Goal: Information Seeking & Learning: Understand process/instructions

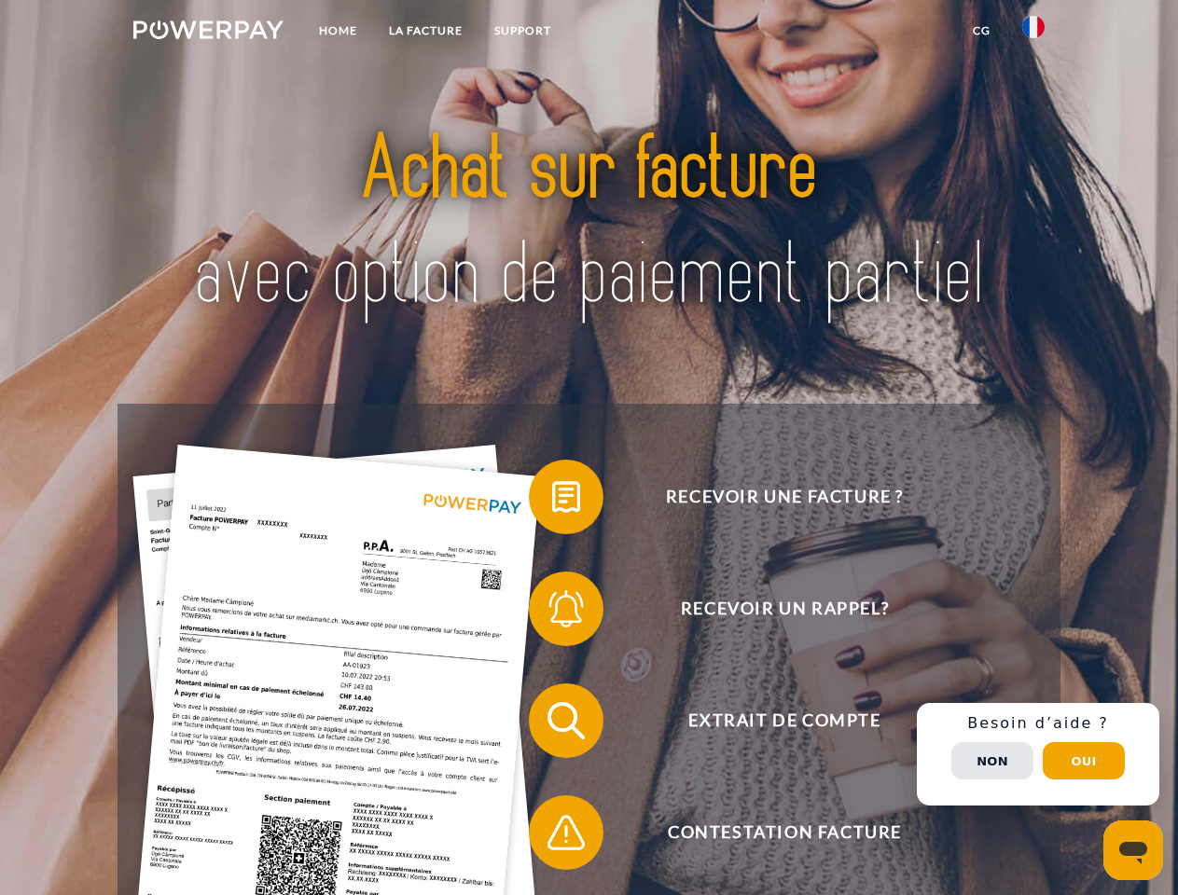
click at [208, 33] on img at bounding box center [208, 30] width 150 height 19
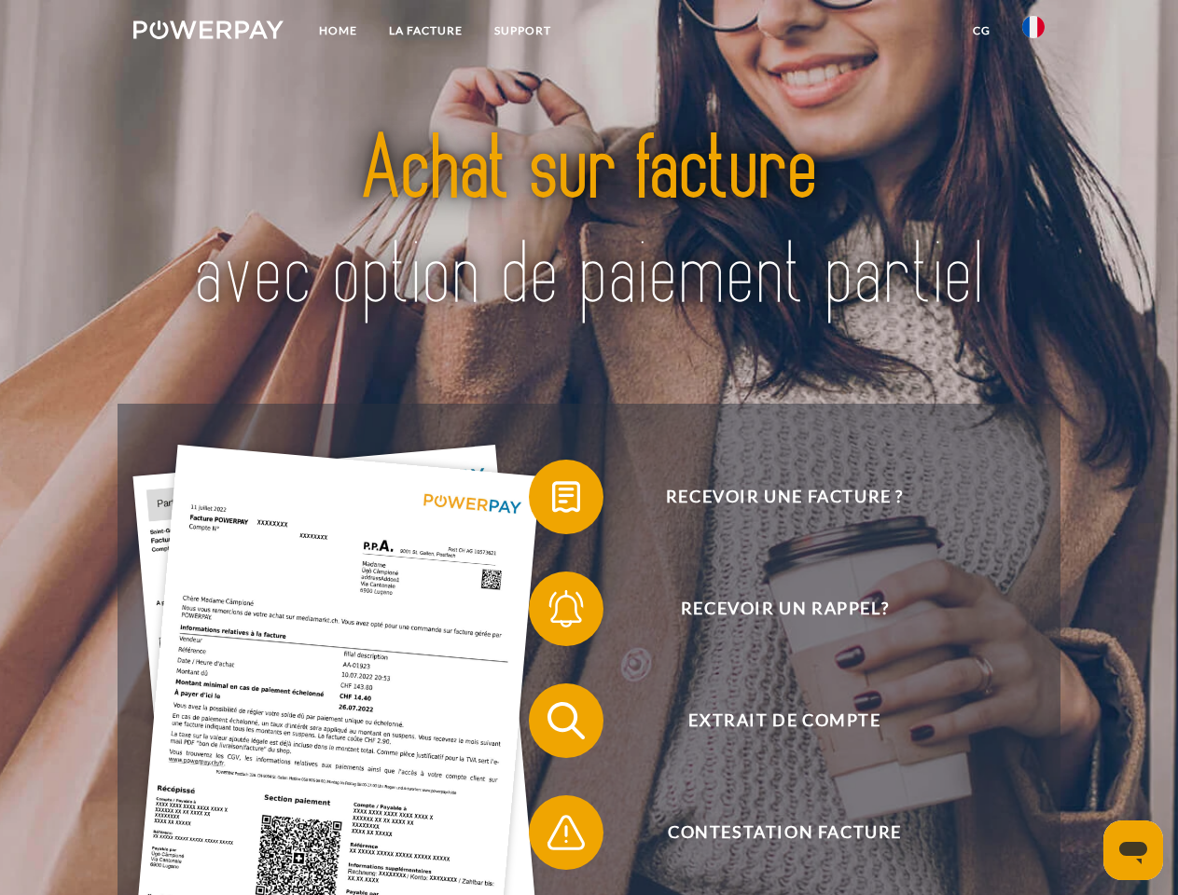
click at [1034, 33] on img at bounding box center [1033, 27] width 22 height 22
click at [981, 31] on link "CG" at bounding box center [981, 31] width 49 height 34
click at [552, 501] on span at bounding box center [538, 497] width 93 height 93
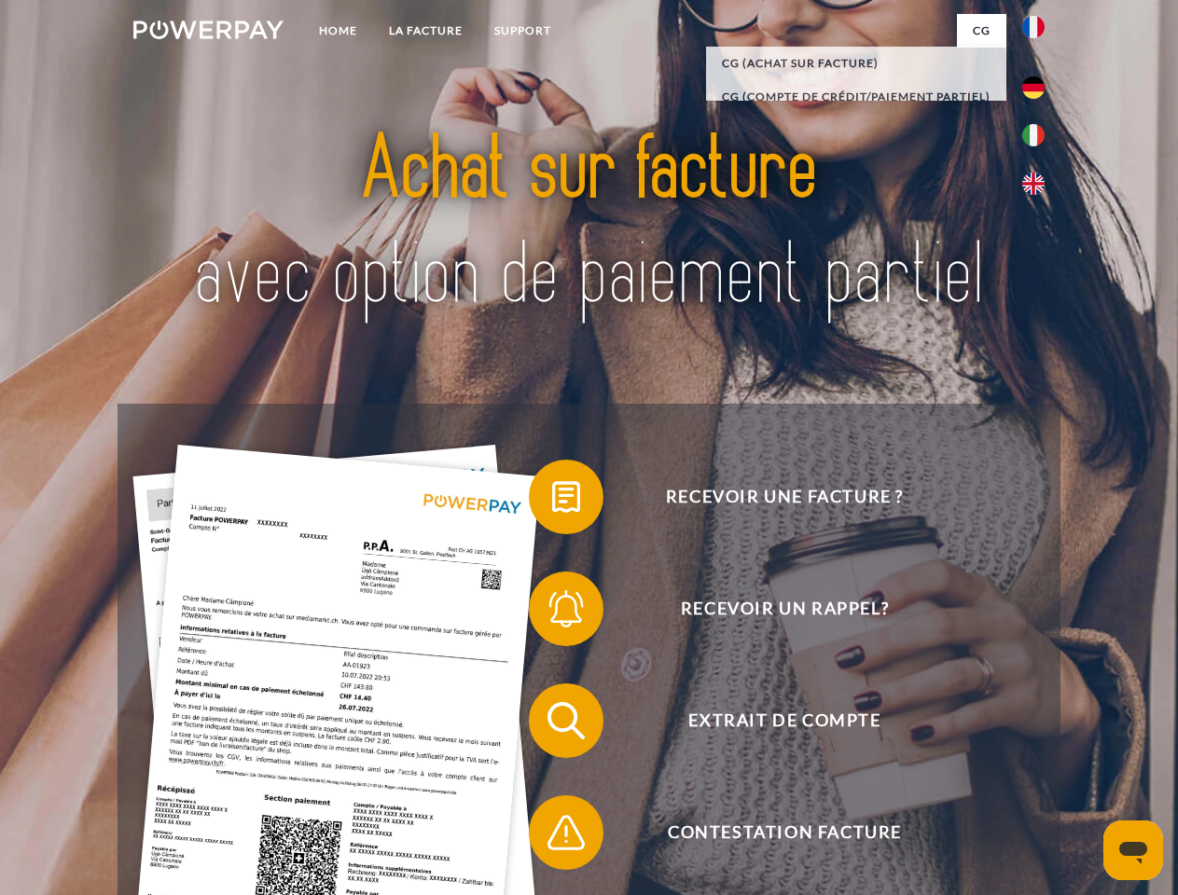
click at [552, 613] on span at bounding box center [538, 608] width 93 height 93
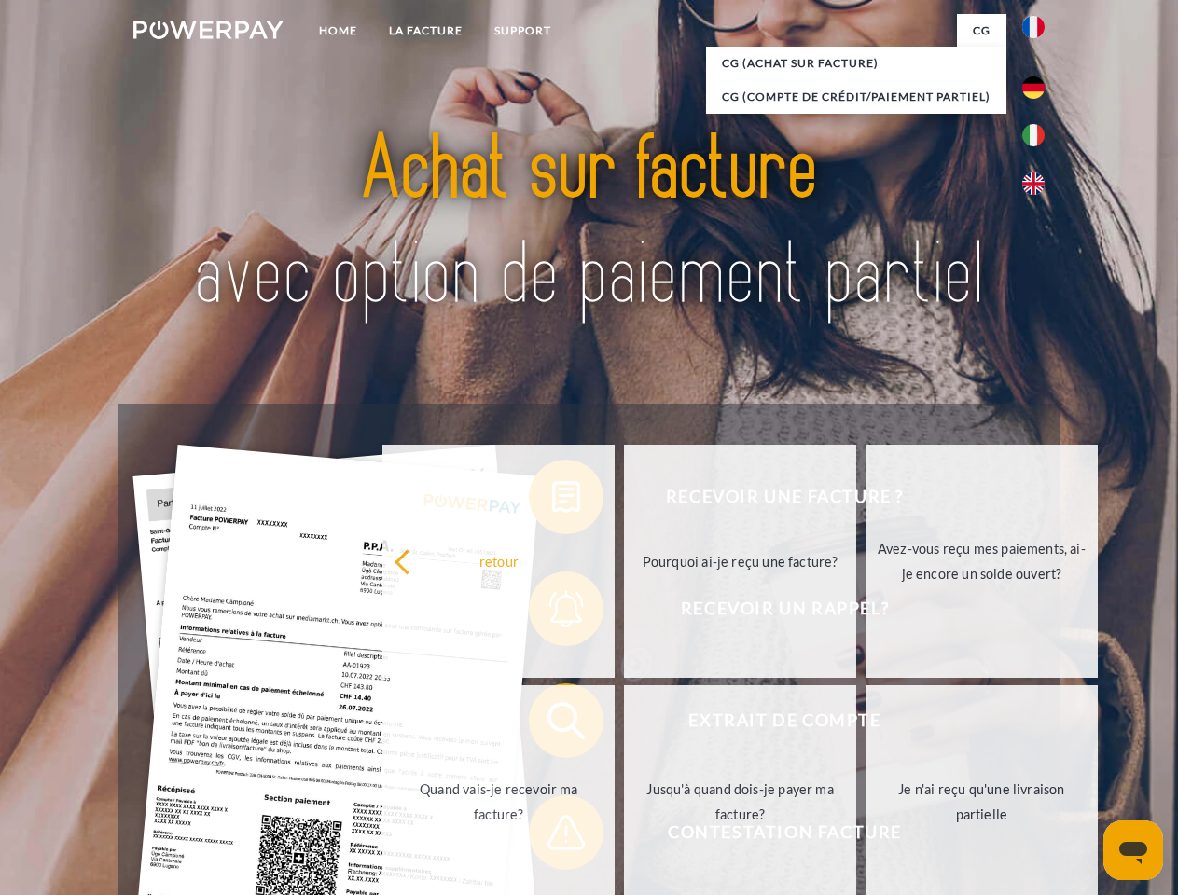
click at [624, 725] on link "Jusqu'à quand dois-je payer ma facture?" at bounding box center [740, 802] width 232 height 233
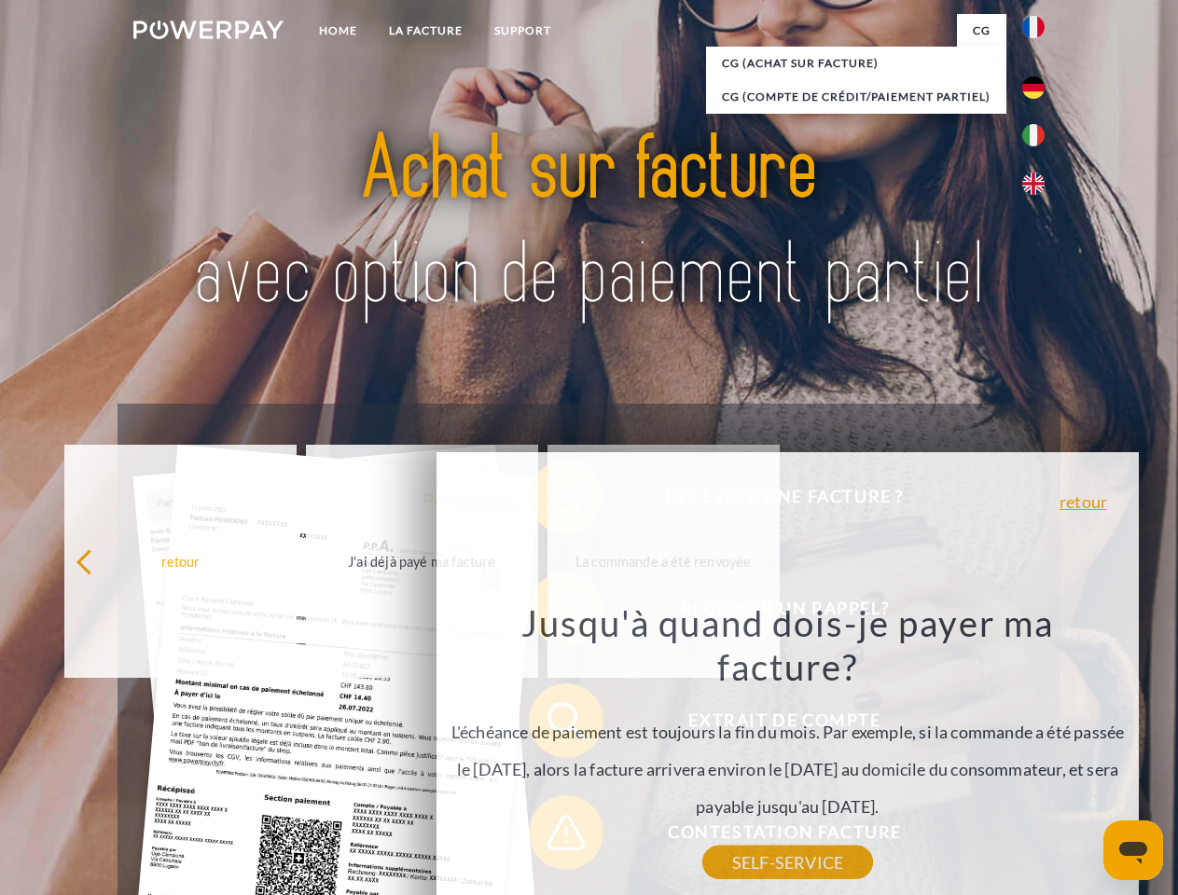
click at [552, 837] on div "Recevoir une facture ? Recevoir un rappel? Extrait de compte retour" at bounding box center [589, 777] width 942 height 746
click at [1038, 755] on div "Recevoir une facture ? Recevoir un rappel? Extrait de compte retour" at bounding box center [589, 777] width 942 height 746
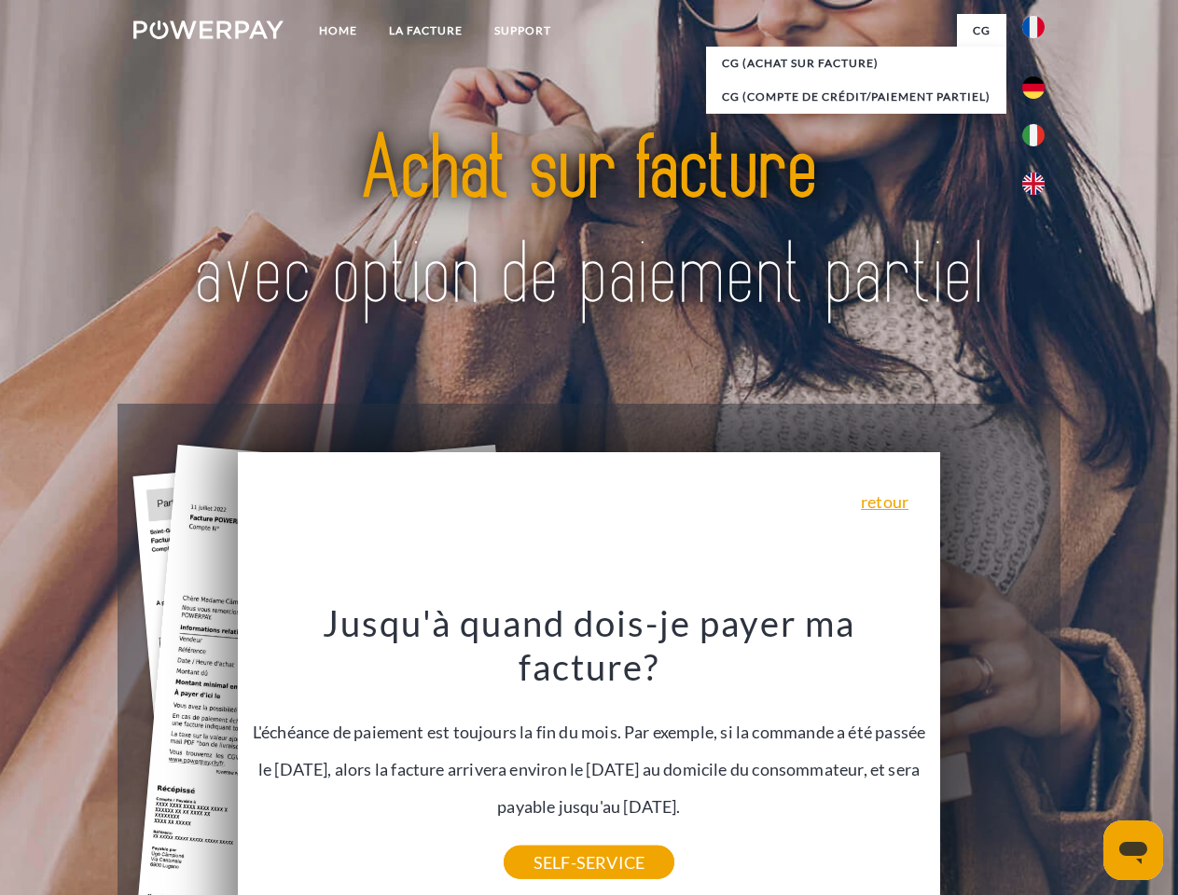
click at [993, 758] on span "Extrait de compte" at bounding box center [784, 721] width 457 height 75
click at [1084, 761] on header "Home LA FACTURE Support" at bounding box center [589, 644] width 1178 height 1288
